Goal: Task Accomplishment & Management: Manage account settings

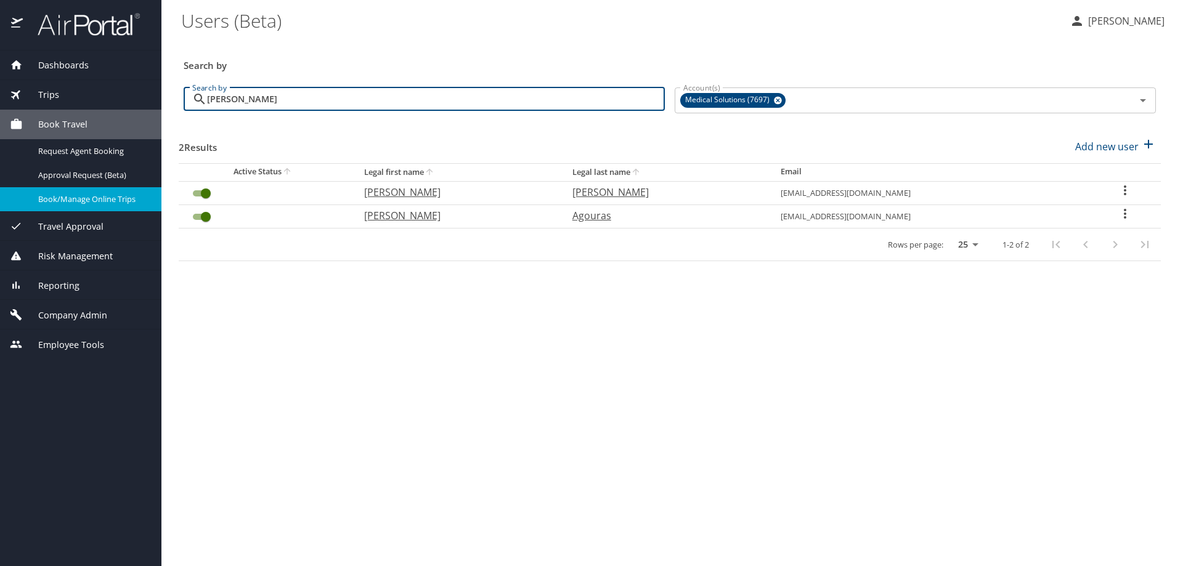
drag, startPoint x: 260, startPoint y: 104, endPoint x: 179, endPoint y: 97, distance: 81.7
click at [179, 97] on div "Search by [PERSON_NAME] Search by" at bounding box center [424, 101] width 491 height 46
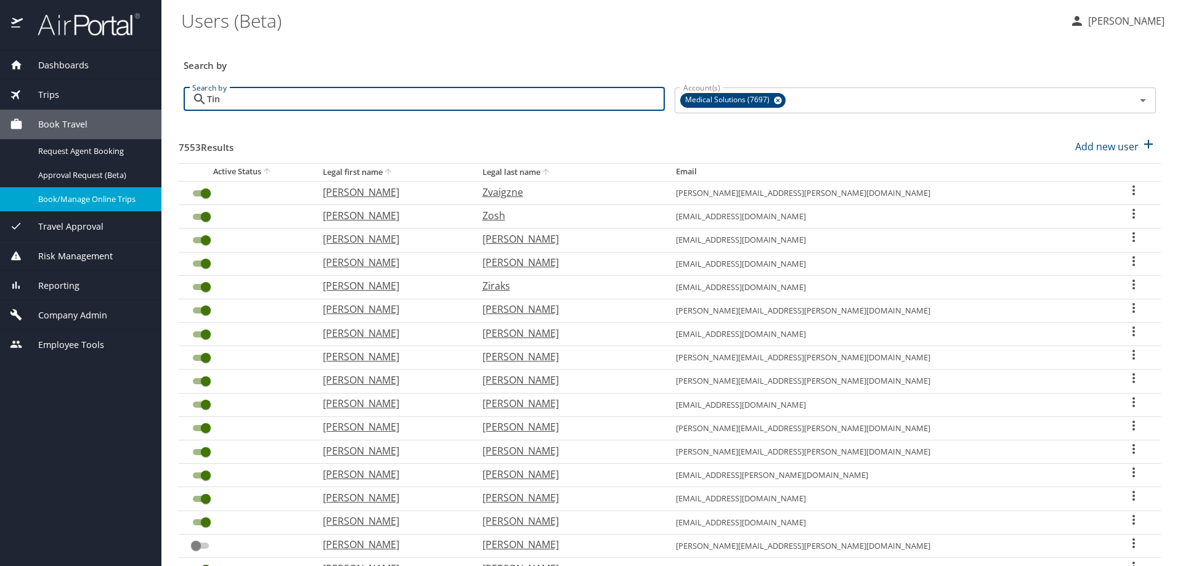
type input "[PERSON_NAME]"
checkbox input "true"
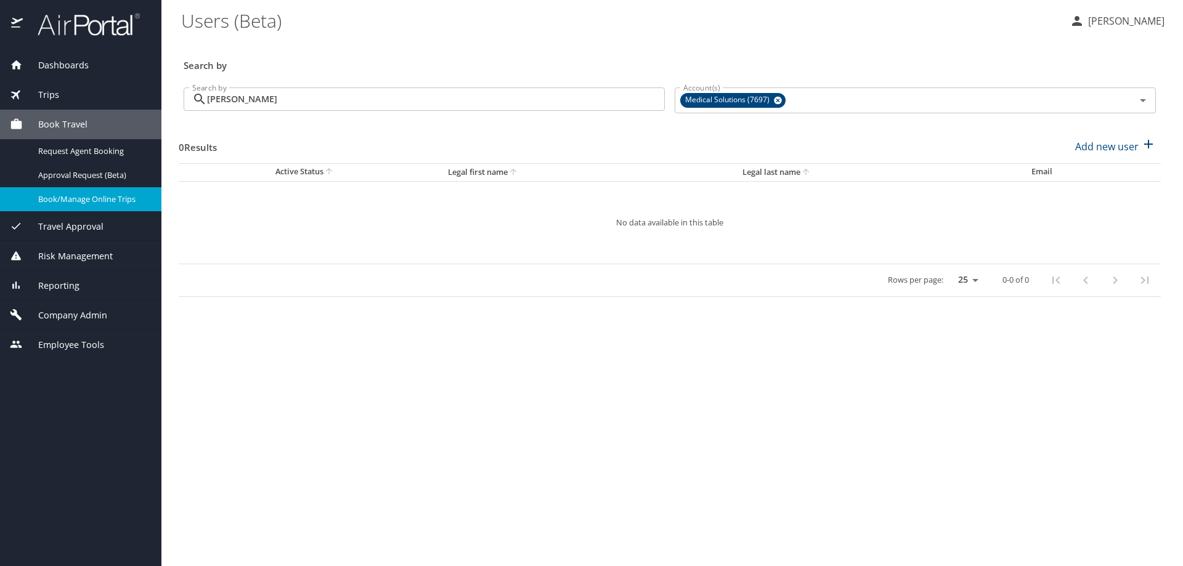
click at [176, 299] on main "Users (Beta) [PERSON_NAME] Search by Search by [PERSON_NAME] Search by Account(…" at bounding box center [671, 283] width 1021 height 566
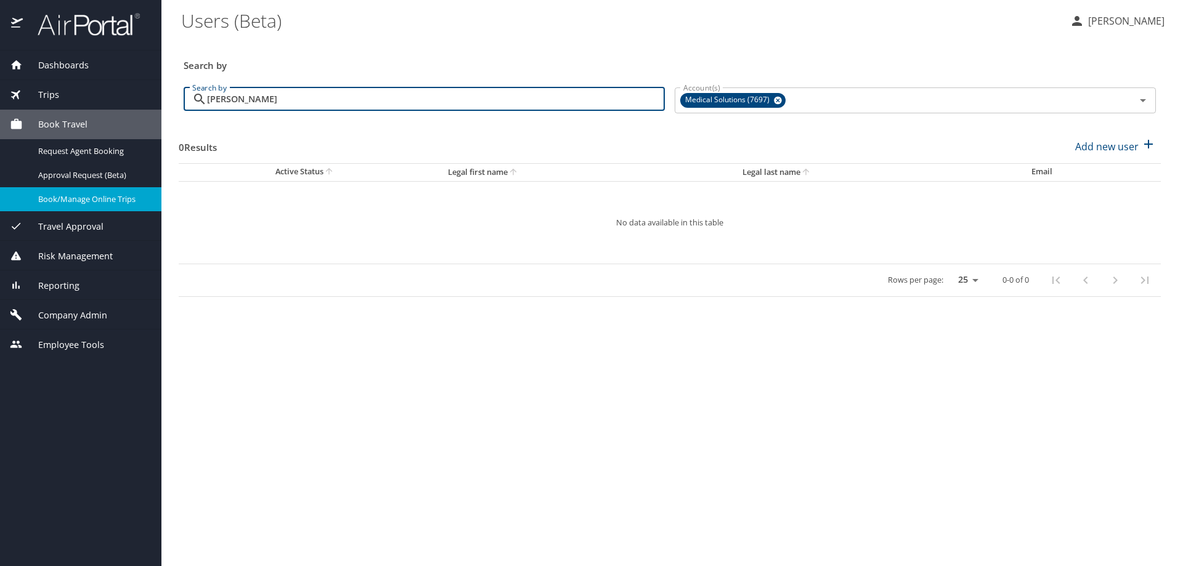
drag, startPoint x: 256, startPoint y: 100, endPoint x: 132, endPoint y: 93, distance: 124.6
click at [132, 93] on div "Dashboards AirPortal 360™ Manager My Travel Dashboard Trips Airtinerary® Lookup…" at bounding box center [591, 283] width 1183 height 566
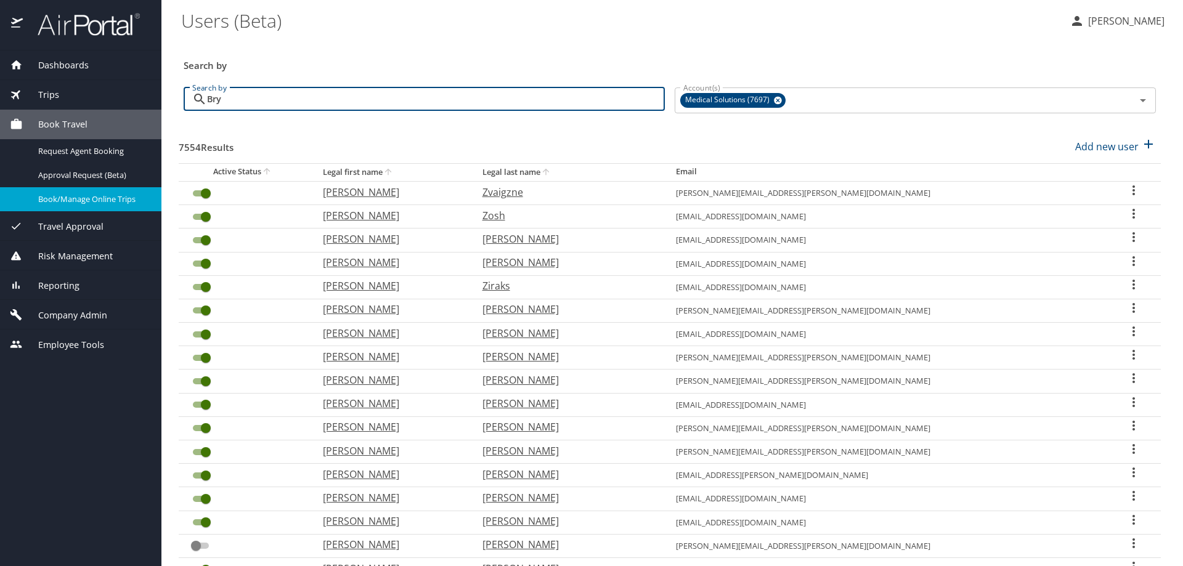
type input "Brya"
checkbox input "false"
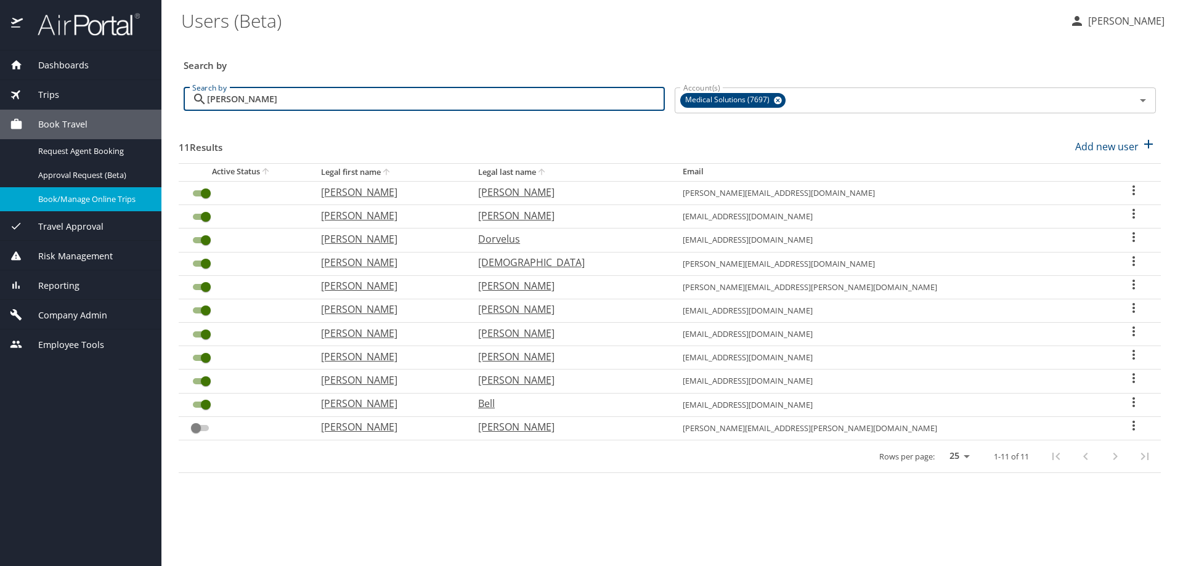
type input "[PERSON_NAME]"
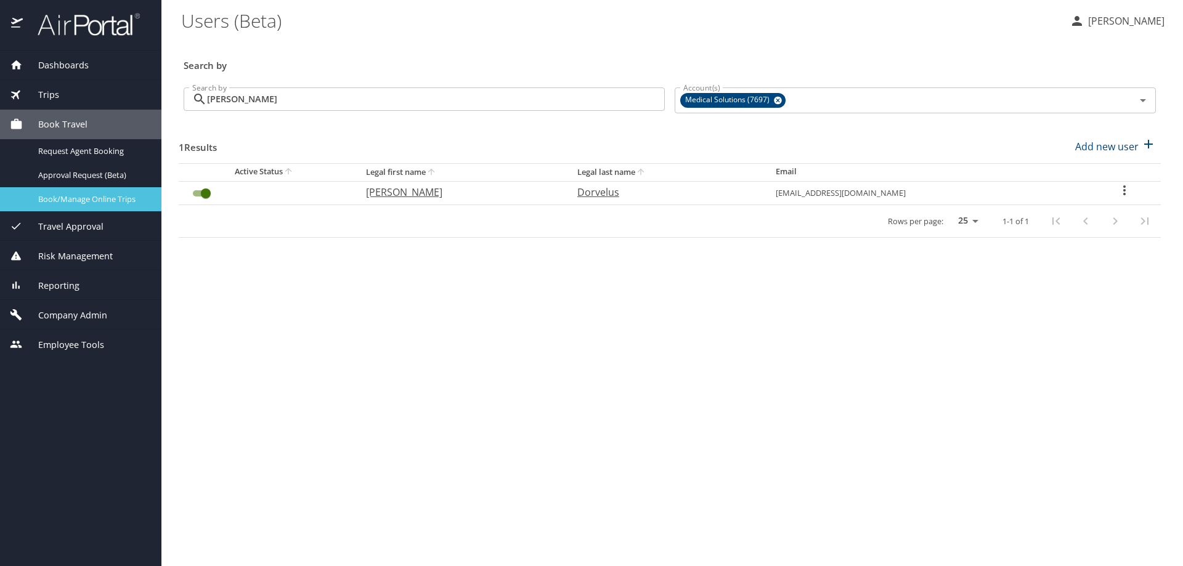
click at [52, 202] on span "Book/Manage Online Trips" at bounding box center [92, 199] width 108 height 12
